Goal: Task Accomplishment & Management: Use online tool/utility

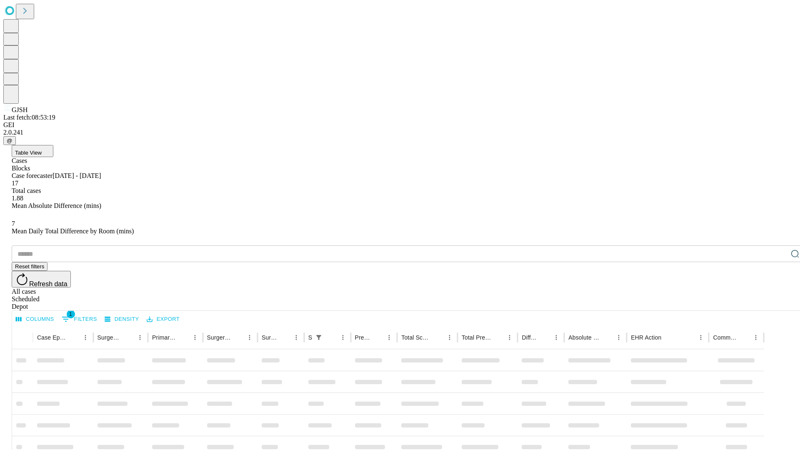
click at [779, 303] on div "Depot" at bounding box center [409, 307] width 794 height 8
